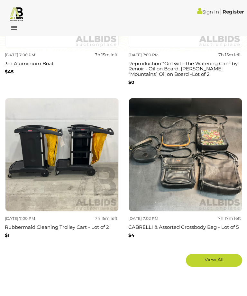
scroll to position [1034, 0]
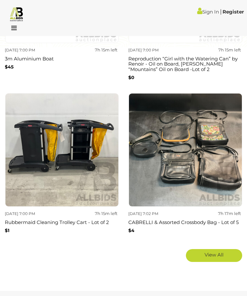
click at [221, 251] on link "View All" at bounding box center [214, 255] width 56 height 13
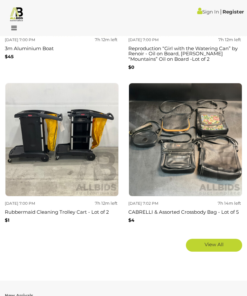
click at [8, 25] on div at bounding box center [6, 25] width 3 height 0
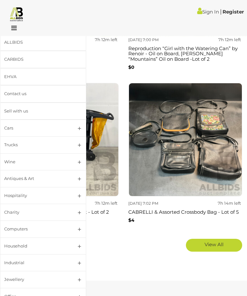
click at [51, 245] on div "Household" at bounding box center [35, 245] width 62 height 7
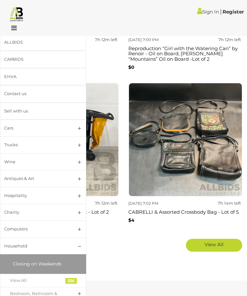
scroll to position [0, 0]
click at [80, 210] on link "Charity" at bounding box center [43, 212] width 86 height 17
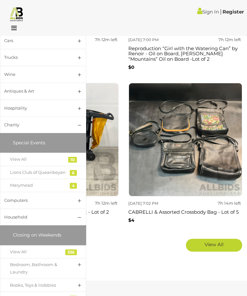
scroll to position [87, 0]
click at [56, 169] on div "Lions Club of Queanbeyan" at bounding box center [38, 172] width 57 height 7
click at [58, 184] on div "Marymead" at bounding box center [38, 185] width 57 height 7
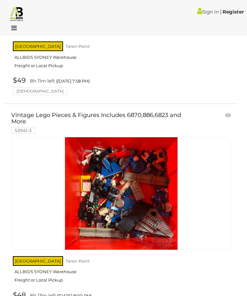
scroll to position [7974, 0]
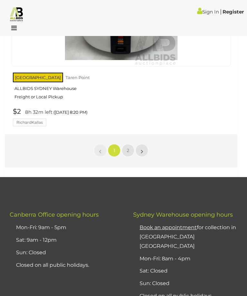
click at [129, 144] on link "2" at bounding box center [127, 150] width 13 height 13
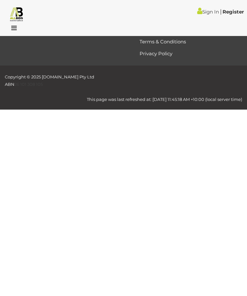
scroll to position [23, 0]
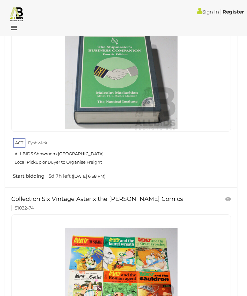
scroll to position [533, 0]
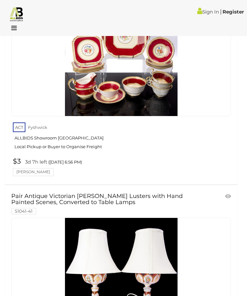
scroll to position [116, 0]
